Goal: Go to known website

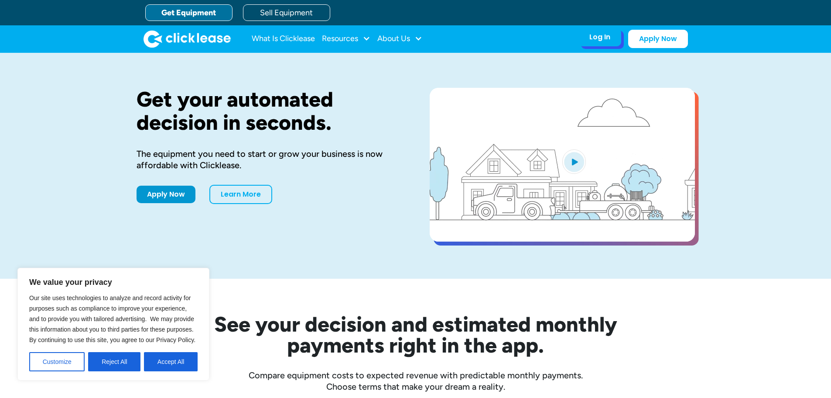
drag, startPoint x: 621, startPoint y: 37, endPoint x: 611, endPoint y: 37, distance: 10.0
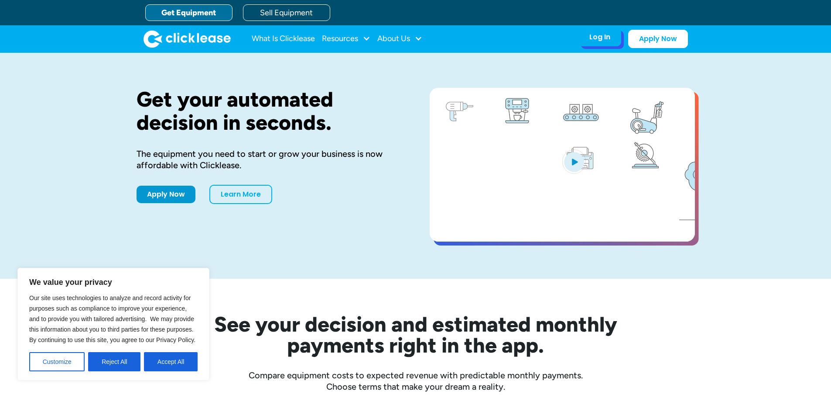
click at [621, 37] on div "Log In Account login I use Clicklease to get my equipment Partner Portal I offe…" at bounding box center [600, 37] width 43 height 18
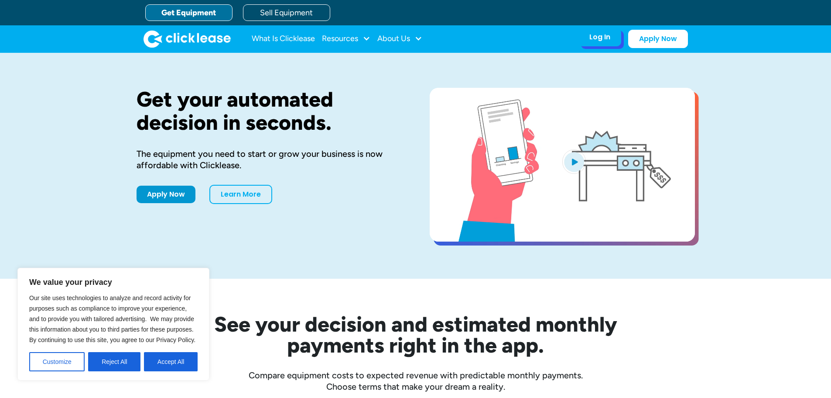
click at [606, 37] on div "Log In" at bounding box center [600, 37] width 21 height 9
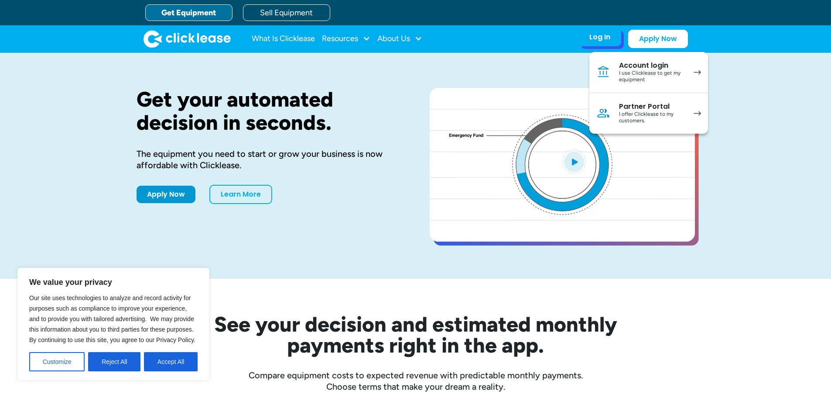
click at [621, 74] on div "I use Clicklease to get my equipment" at bounding box center [652, 77] width 66 height 14
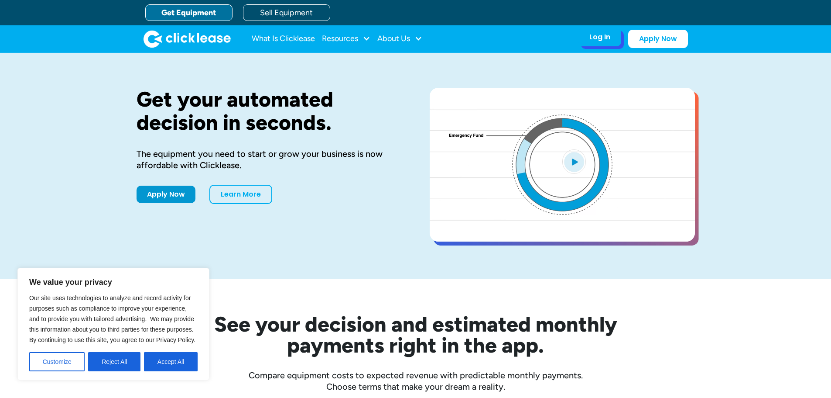
click at [595, 33] on div "Log In" at bounding box center [600, 37] width 21 height 9
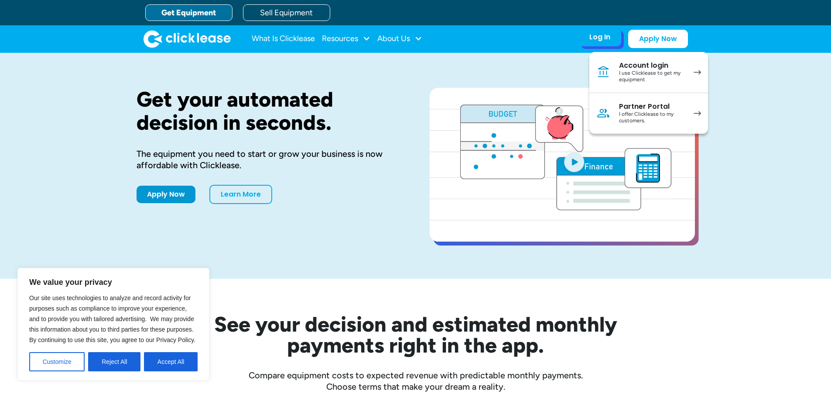
click at [648, 117] on div "I offer Clicklease to my customers." at bounding box center [652, 118] width 66 height 14
